Goal: Check status: Check status

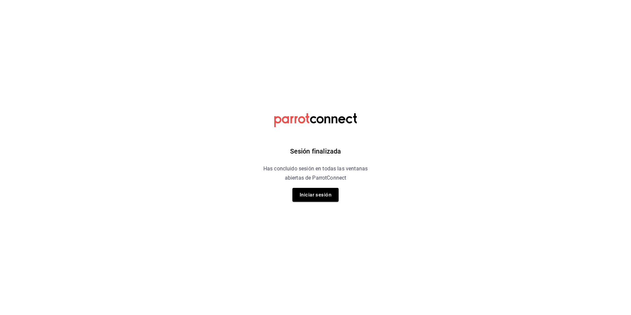
click at [126, 0] on html "Sesión finalizada Has concluido sesión en todas las ventanas abiertas de Parrot…" at bounding box center [315, 0] width 631 height 0
click at [160, 0] on html "Sesión finalizada Has concluido sesión en todas las ventanas abiertas de Parrot…" at bounding box center [315, 0] width 631 height 0
click at [330, 197] on button "Iniciar sesión" at bounding box center [315, 195] width 46 height 14
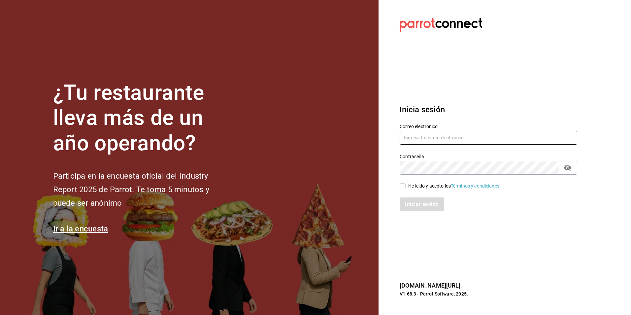
type input "auxadmonquimera@outlook.com"
click at [400, 186] on input "He leído y acepto los Términos y condiciones." at bounding box center [403, 186] width 6 height 6
checkbox input "true"
click at [415, 206] on button "Iniciar sesión" at bounding box center [422, 204] width 45 height 14
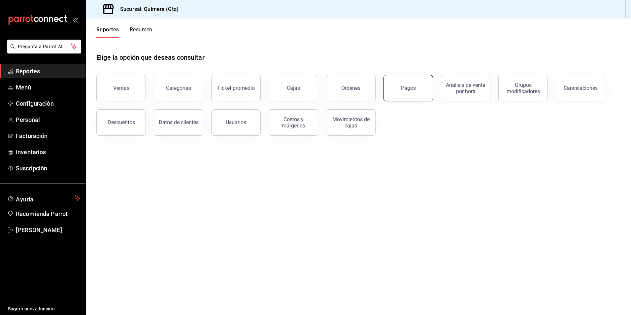
click at [414, 83] on button "Pagos" at bounding box center [407, 88] width 49 height 26
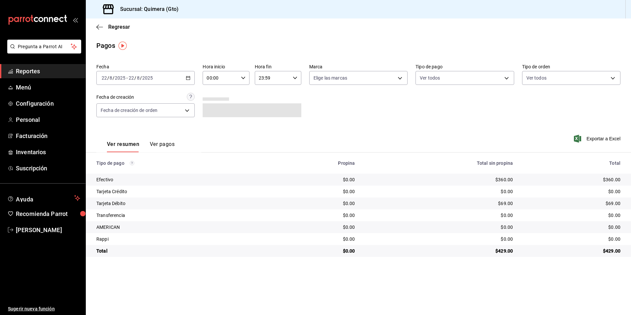
click at [188, 76] on icon "button" at bounding box center [188, 78] width 5 height 5
click at [134, 167] on li "Rango de fechas" at bounding box center [128, 172] width 62 height 15
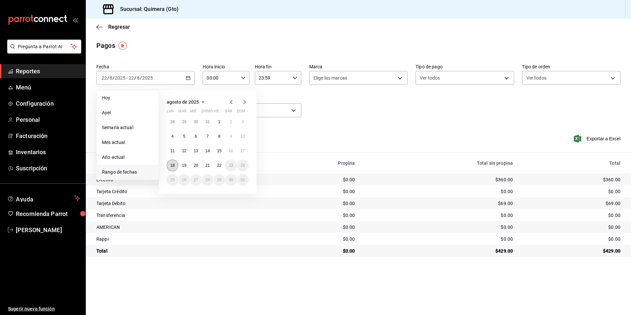
click at [175, 164] on button "18" at bounding box center [173, 165] width 12 height 12
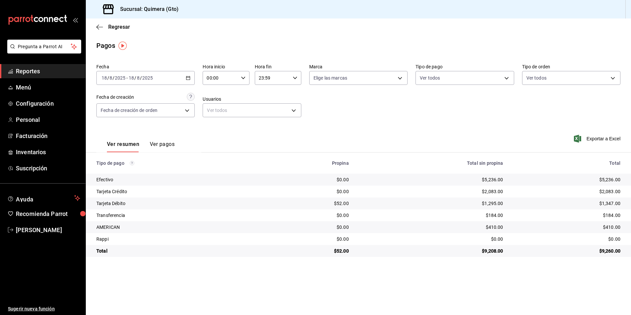
click at [186, 77] on icon "button" at bounding box center [188, 78] width 5 height 5
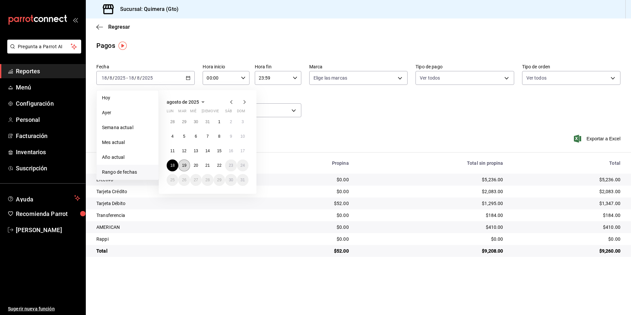
click at [179, 168] on button "19" at bounding box center [184, 165] width 12 height 12
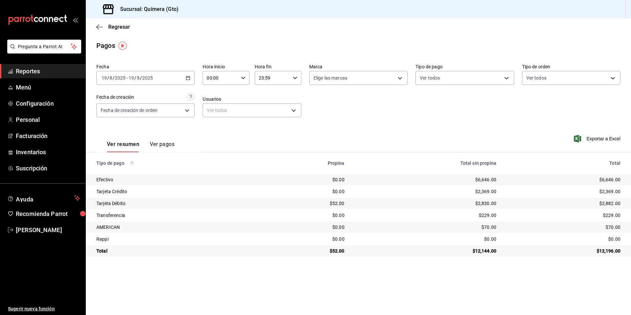
click at [186, 81] on div "2025-08-19 19 / 8 / 2025 - 2025-08-19 19 / 8 / 2025" at bounding box center [145, 78] width 98 height 14
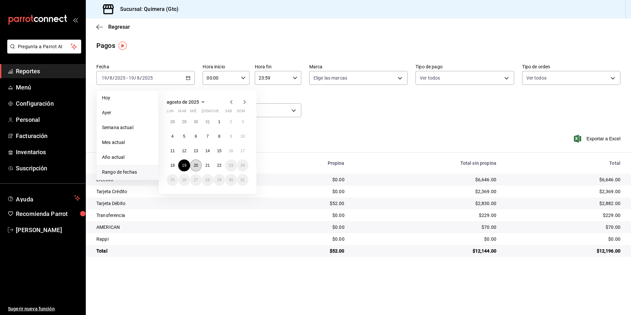
click at [198, 170] on button "20" at bounding box center [196, 165] width 12 height 12
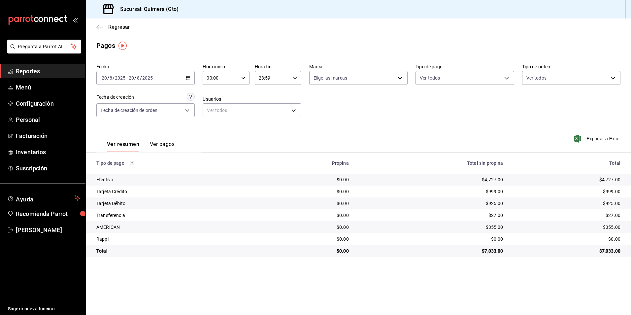
click at [193, 79] on div "2025-08-20 20 / 8 / 2025 - 2025-08-20 20 / 8 / 2025" at bounding box center [145, 78] width 98 height 14
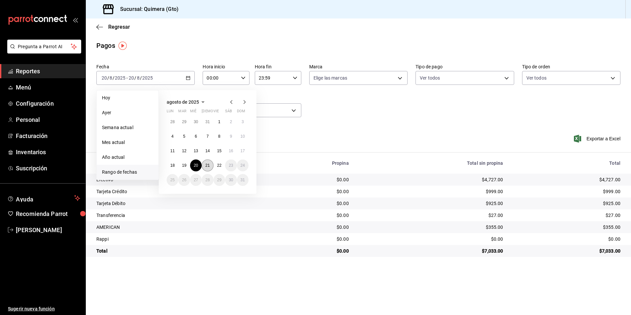
click at [210, 170] on button "21" at bounding box center [208, 165] width 12 height 12
